Goal: Complete application form

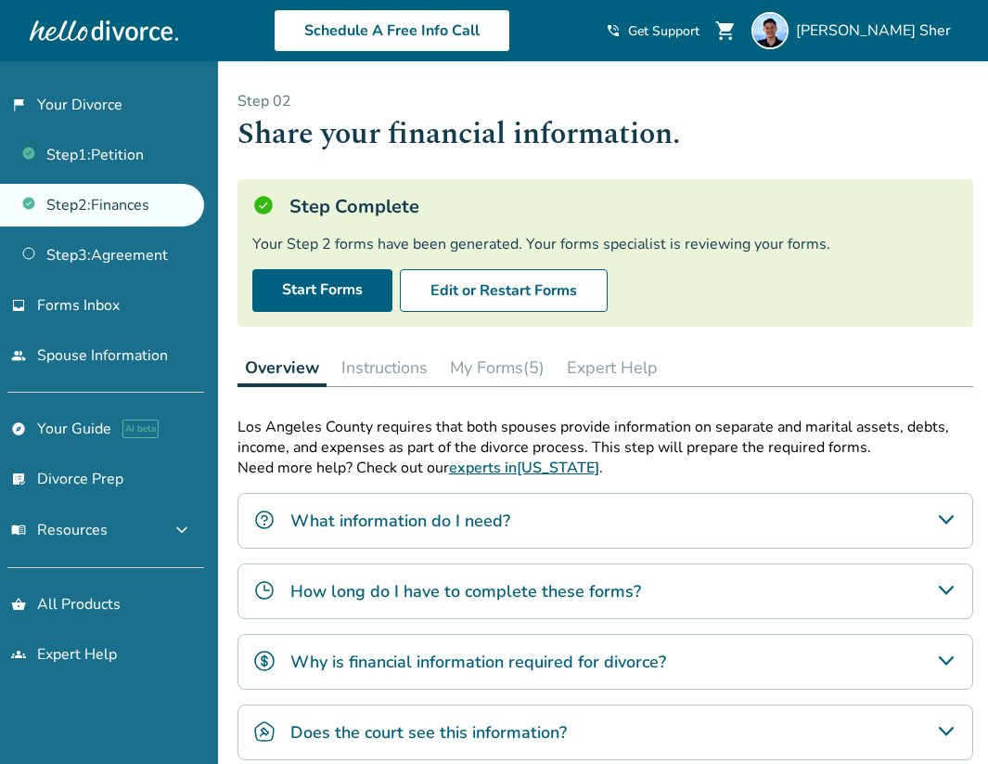
click at [519, 382] on button "My Forms (5)" at bounding box center [498, 367] width 110 height 37
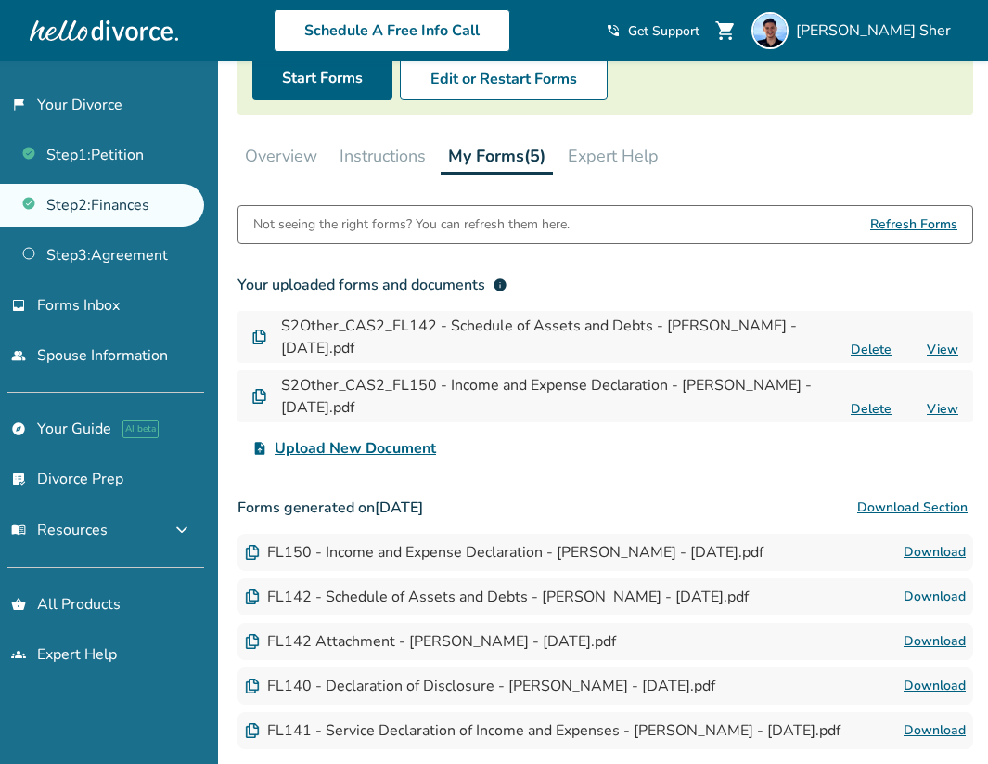
scroll to position [209, 0]
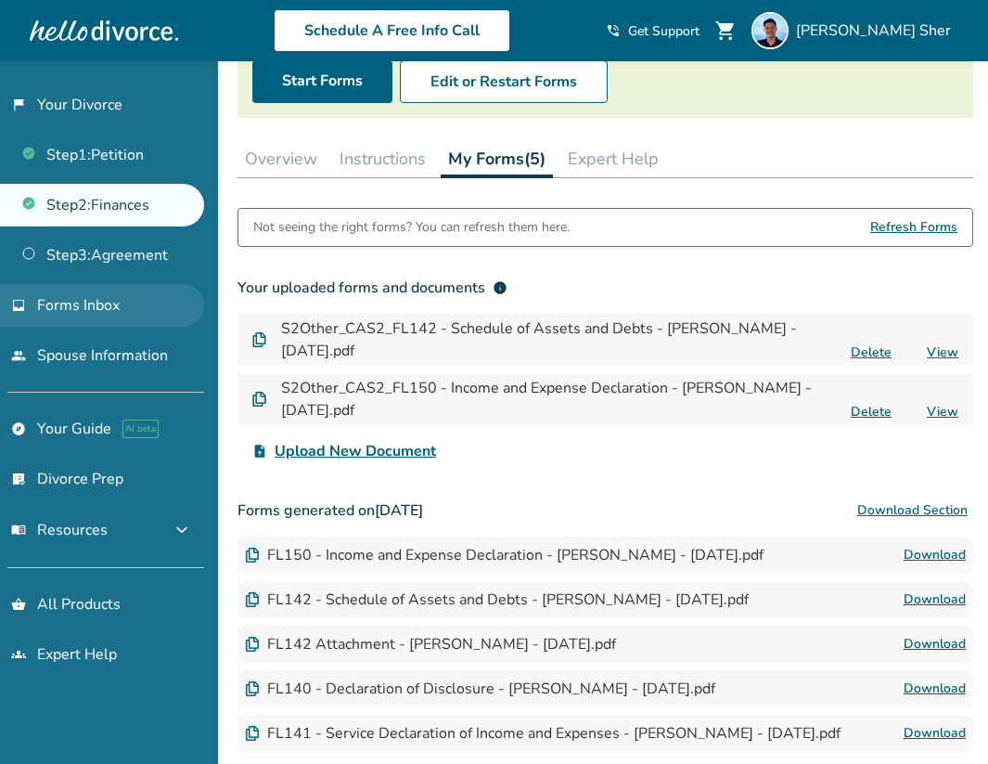
click at [143, 319] on link "inbox Forms Inbox" at bounding box center [102, 305] width 204 height 43
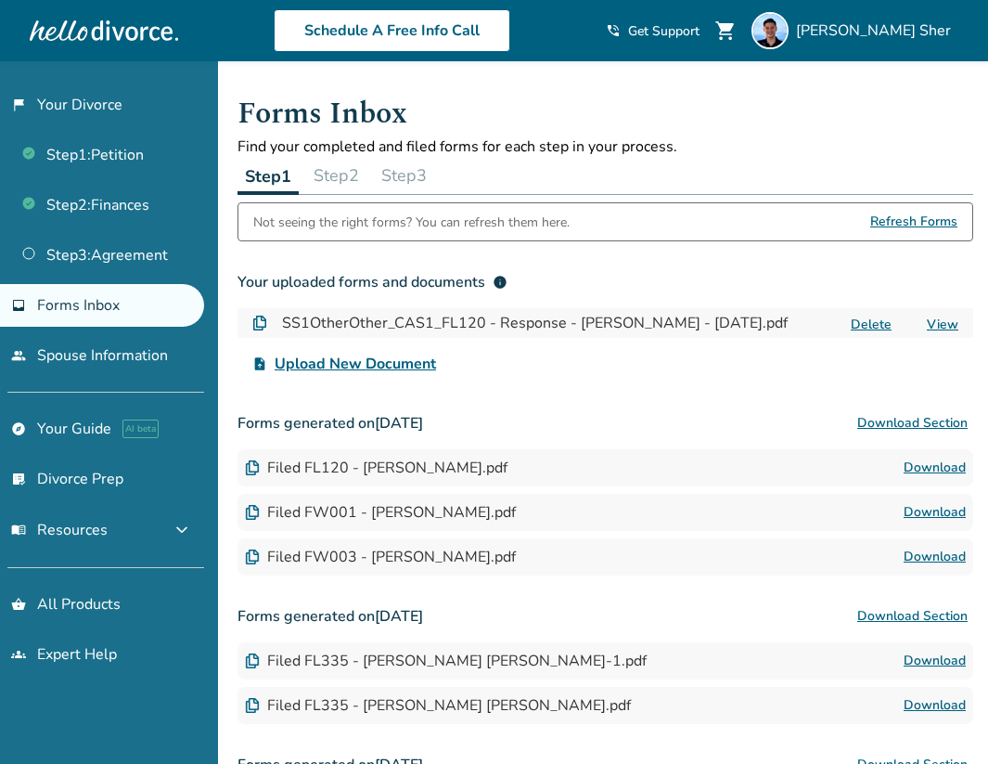
click at [341, 177] on button "Step 2" at bounding box center [336, 175] width 60 height 37
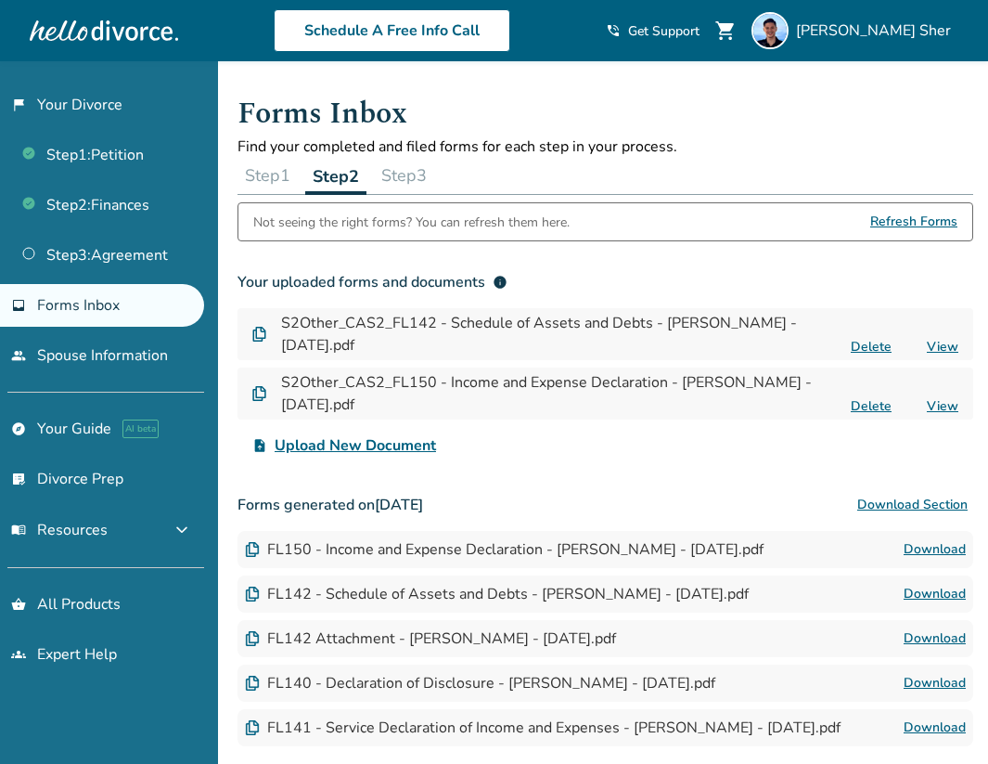
click at [413, 169] on button "Step 3" at bounding box center [404, 175] width 60 height 37
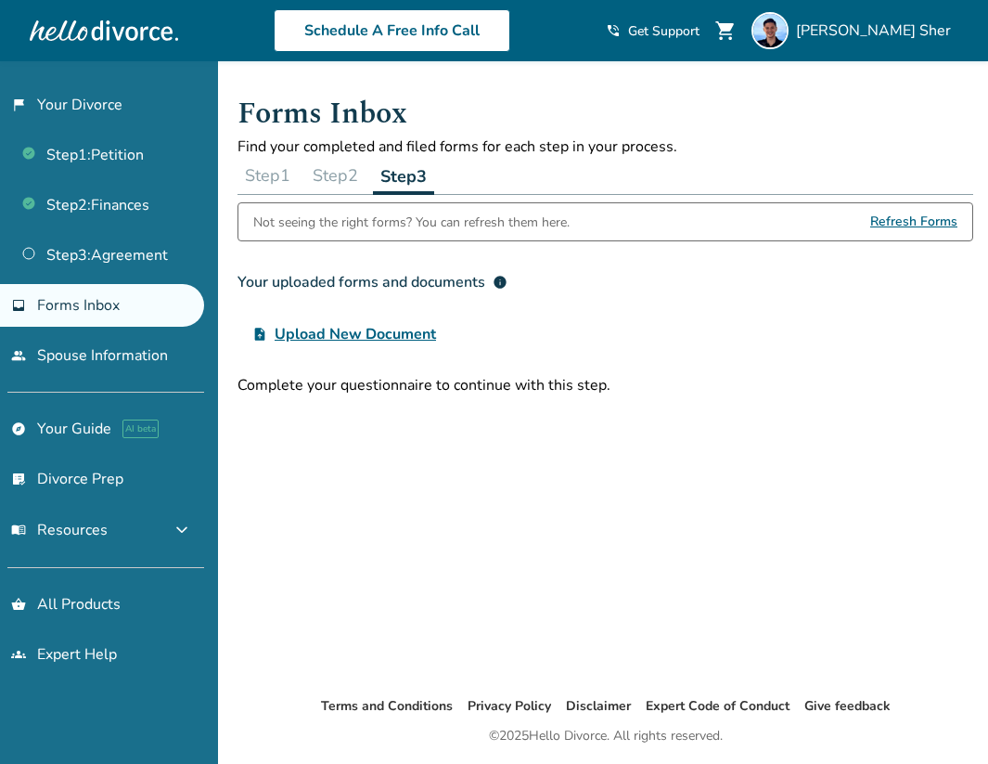
click at [347, 168] on button "Step 2" at bounding box center [335, 175] width 60 height 37
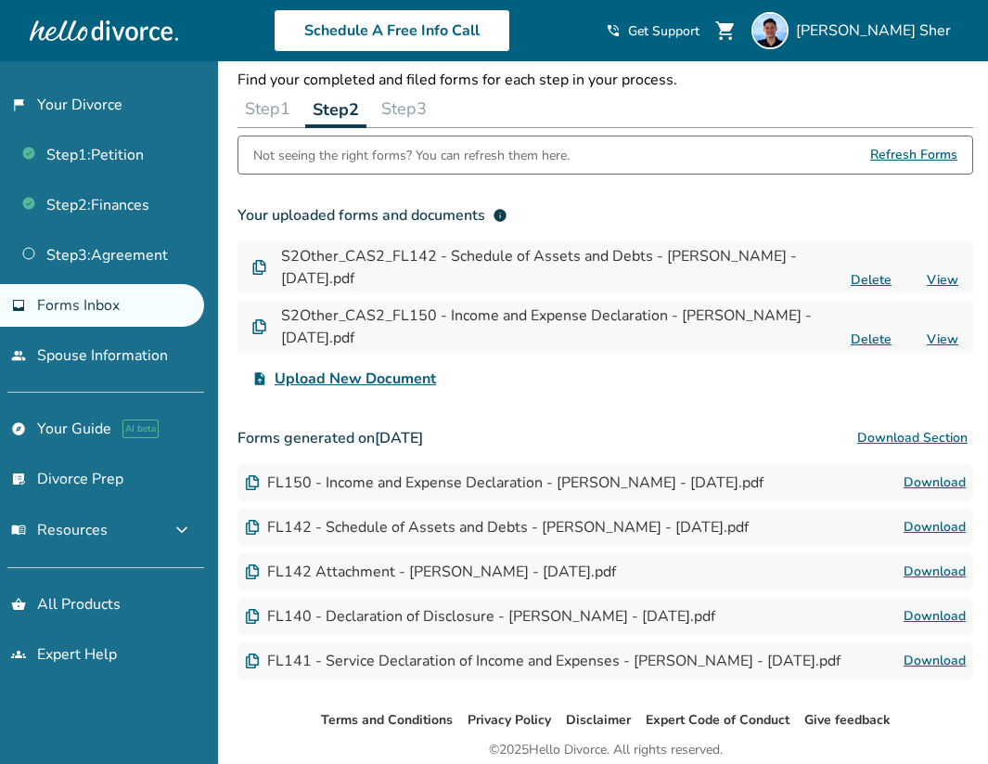
scroll to position [74, 0]
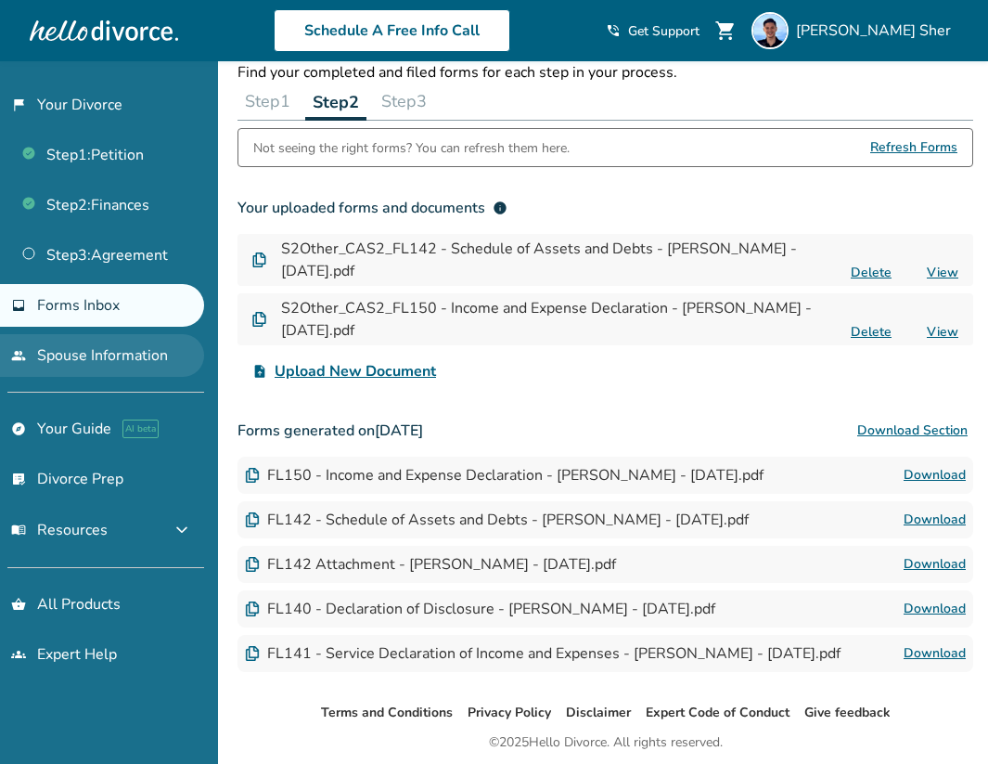
click at [138, 357] on link "people Spouse Information" at bounding box center [102, 355] width 204 height 43
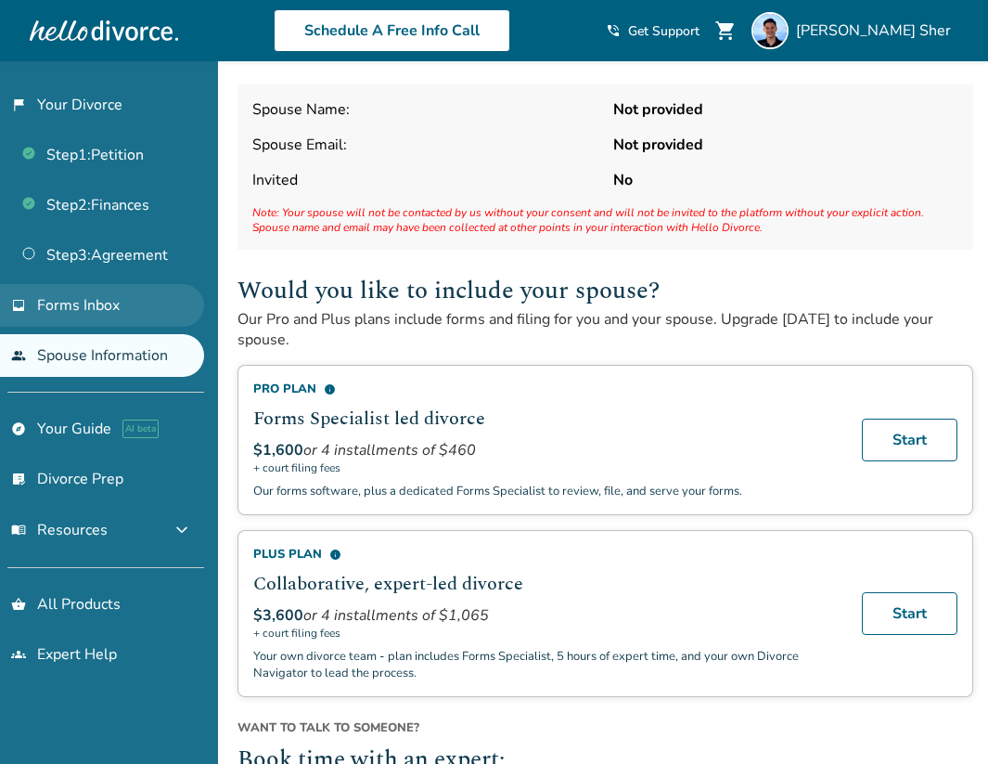
click at [119, 299] on link "inbox Forms Inbox" at bounding box center [102, 305] width 204 height 43
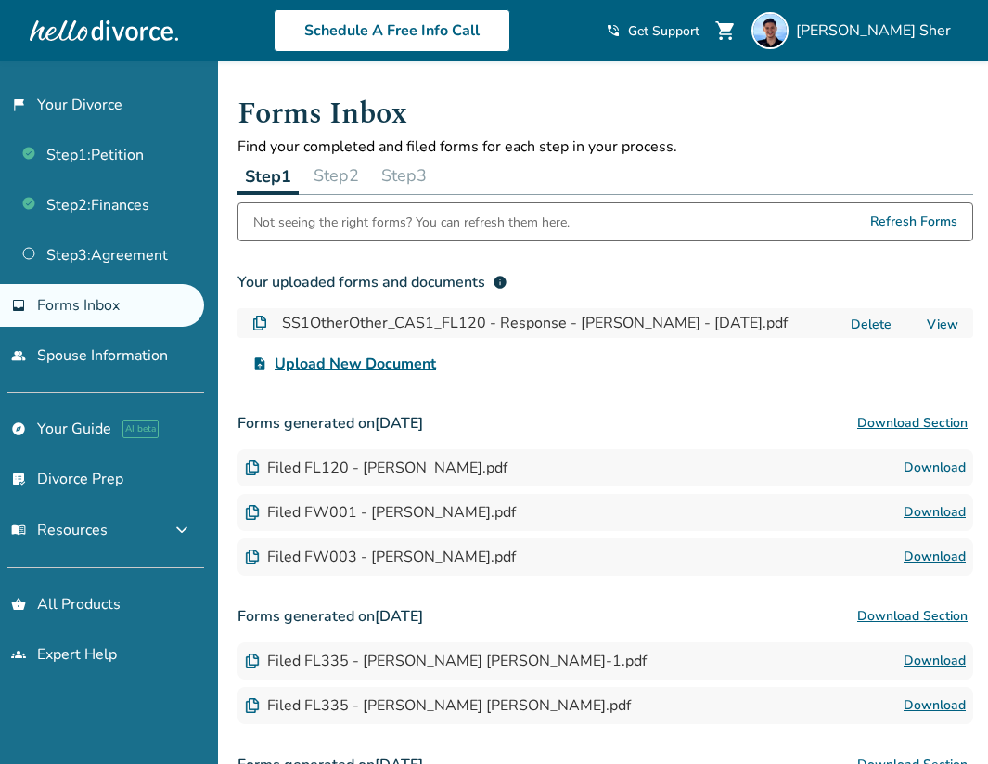
click at [955, 326] on link "View" at bounding box center [943, 325] width 32 height 18
click at [359, 182] on button "Step 2" at bounding box center [336, 175] width 60 height 37
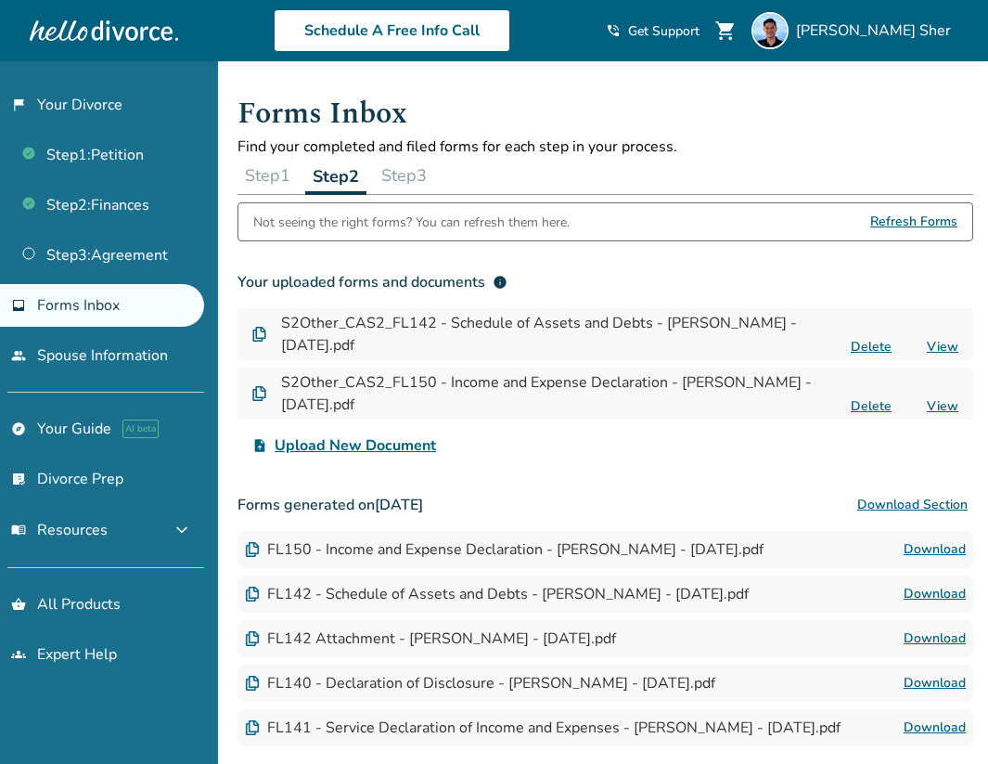
click at [946, 408] on link "View" at bounding box center [943, 406] width 32 height 18
click at [949, 344] on link "View" at bounding box center [943, 347] width 32 height 18
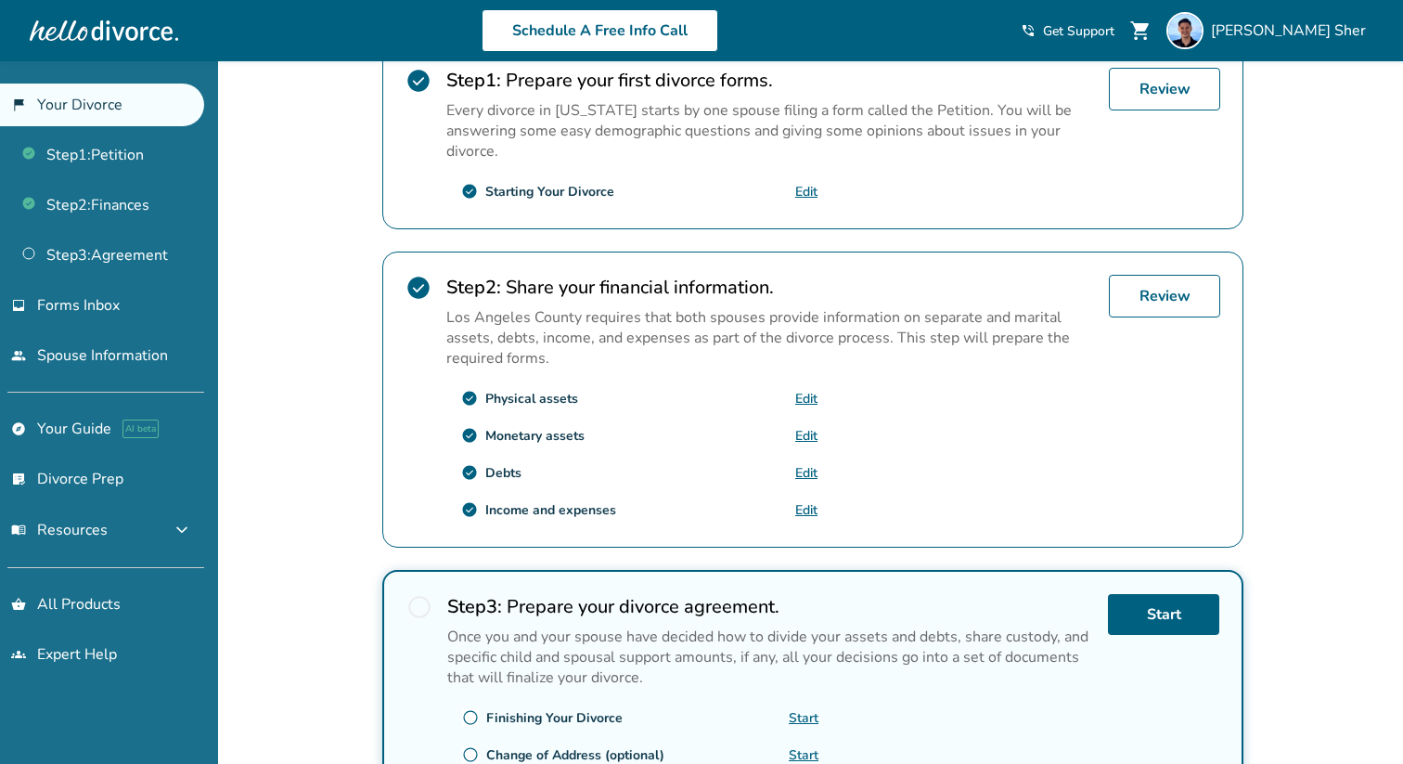
scroll to position [404, 0]
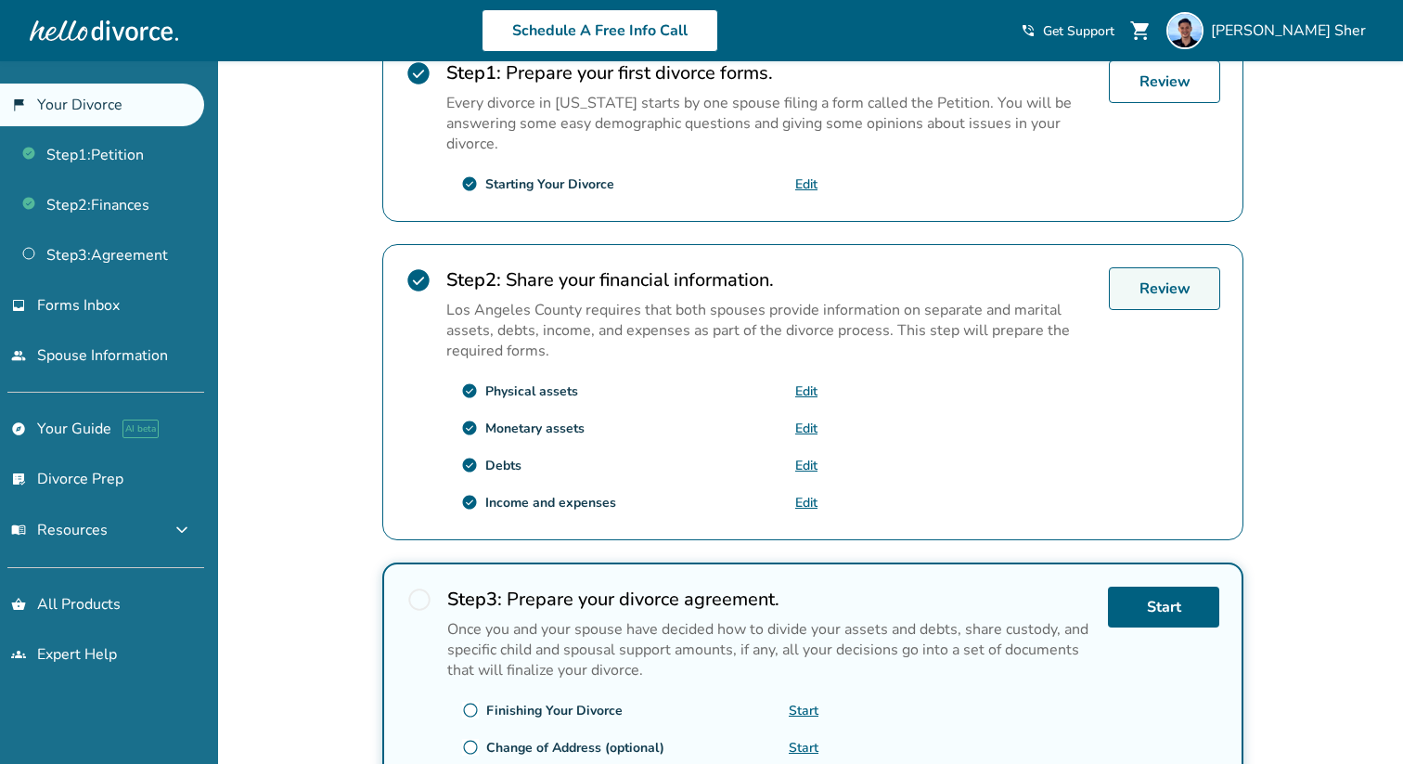
click at [1142, 298] on link "Review" at bounding box center [1164, 288] width 111 height 43
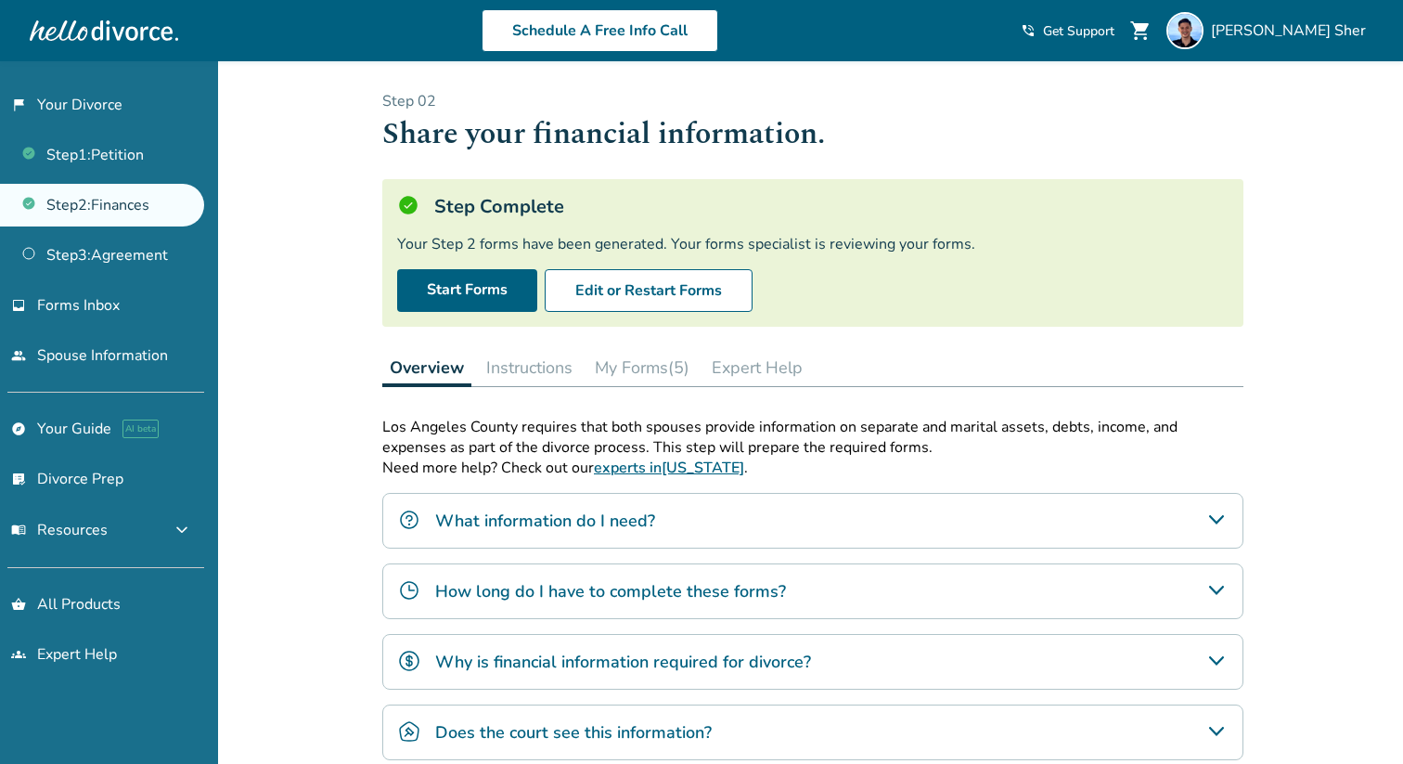
click at [620, 367] on button "My Forms (5)" at bounding box center [642, 367] width 110 height 37
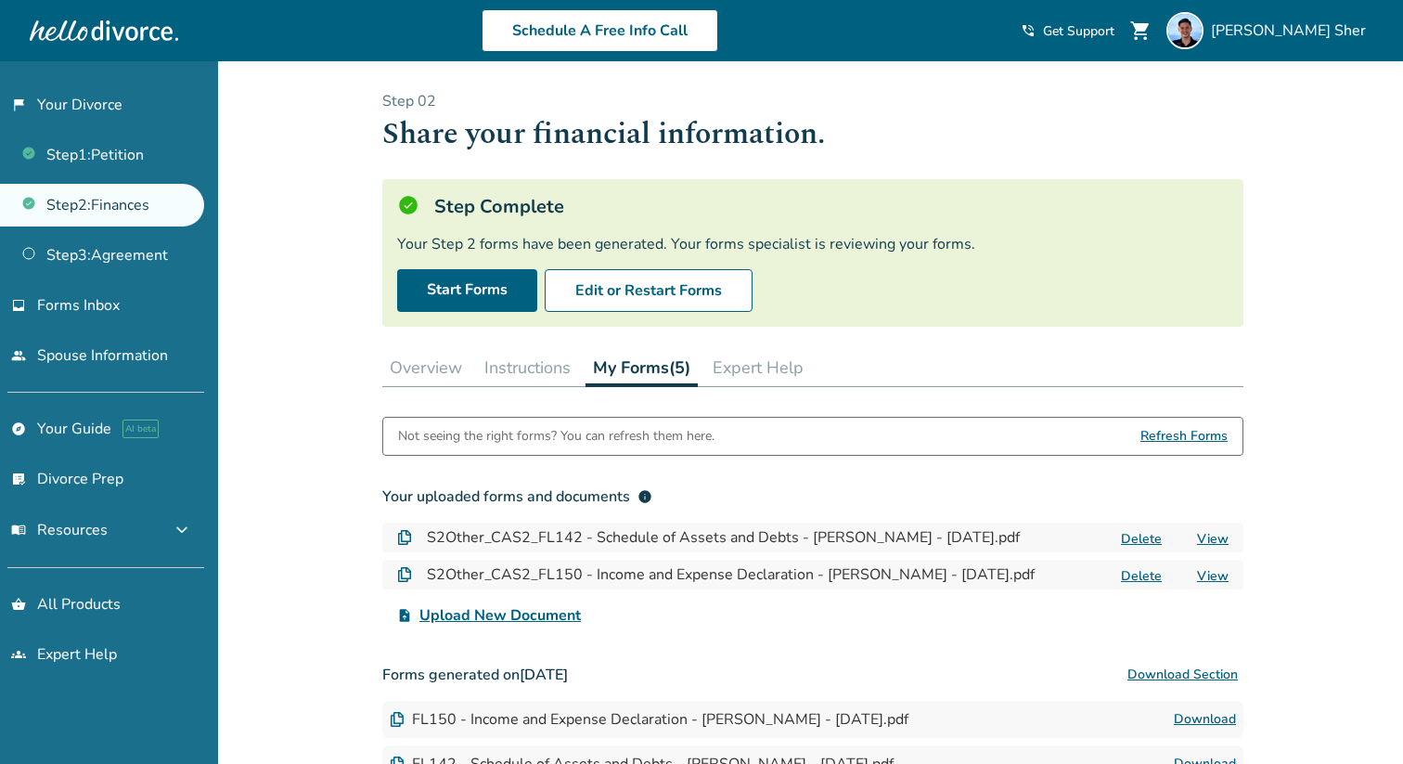
click at [548, 381] on button "Instructions" at bounding box center [527, 367] width 101 height 37
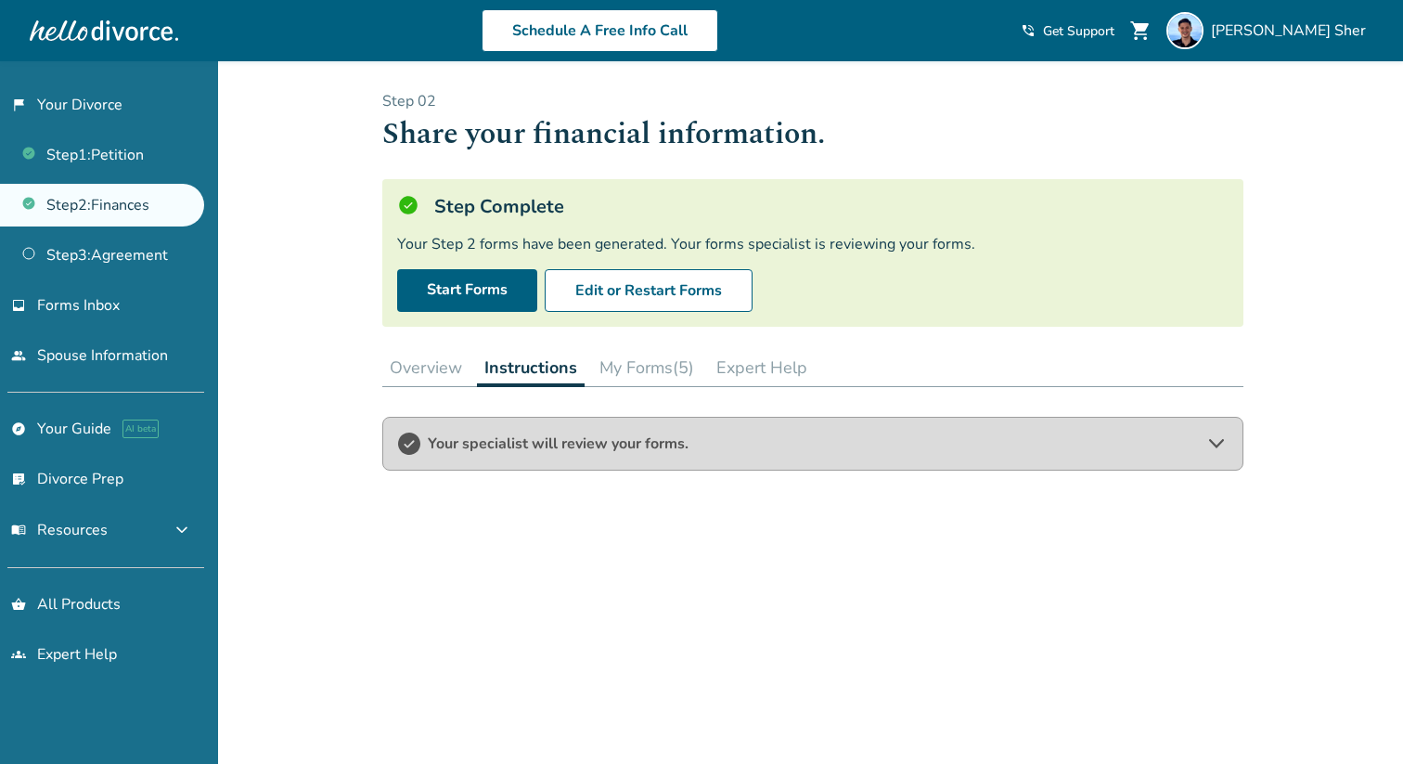
click at [633, 368] on button "My Forms (5)" at bounding box center [647, 367] width 110 height 37
